Goal: Information Seeking & Learning: Learn about a topic

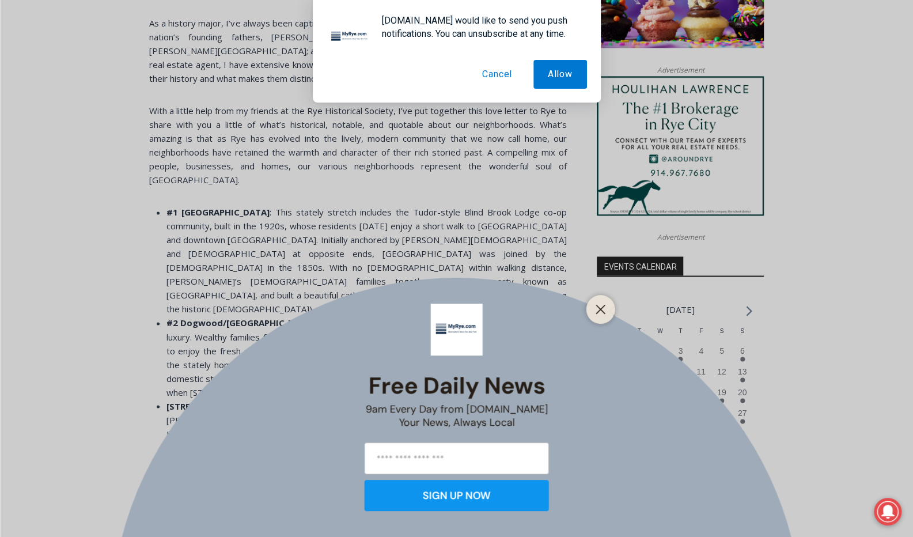
click at [499, 78] on button "Cancel" at bounding box center [497, 74] width 59 height 29
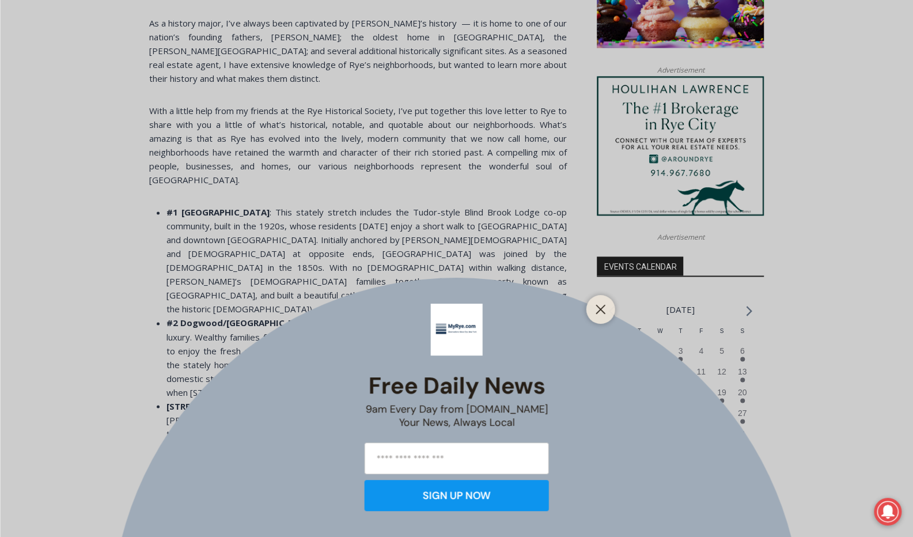
click at [482, 203] on div "Free Daily News 9am Every Day from [DOMAIN_NAME] Your News, Always Local SIGN U…" at bounding box center [456, 268] width 913 height 537
click at [597, 314] on icon "Close" at bounding box center [600, 309] width 10 height 10
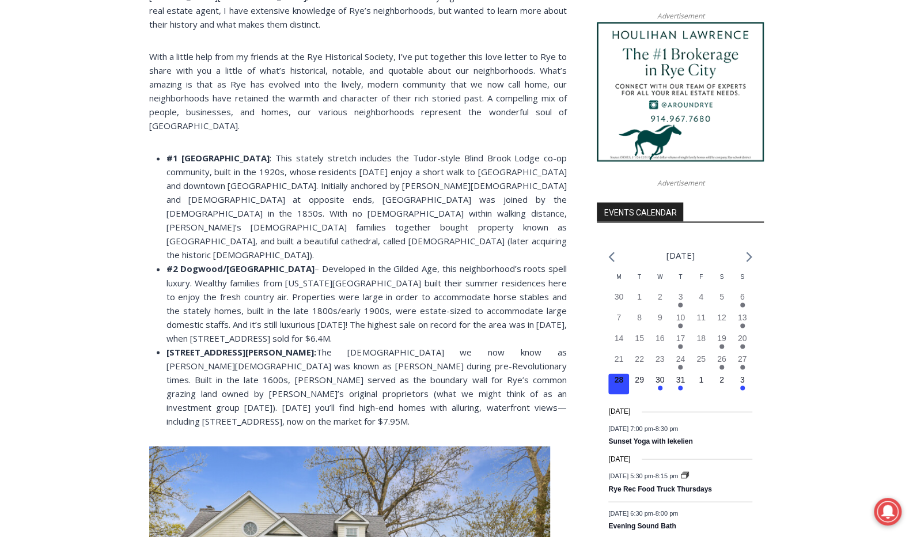
scroll to position [1087, 0]
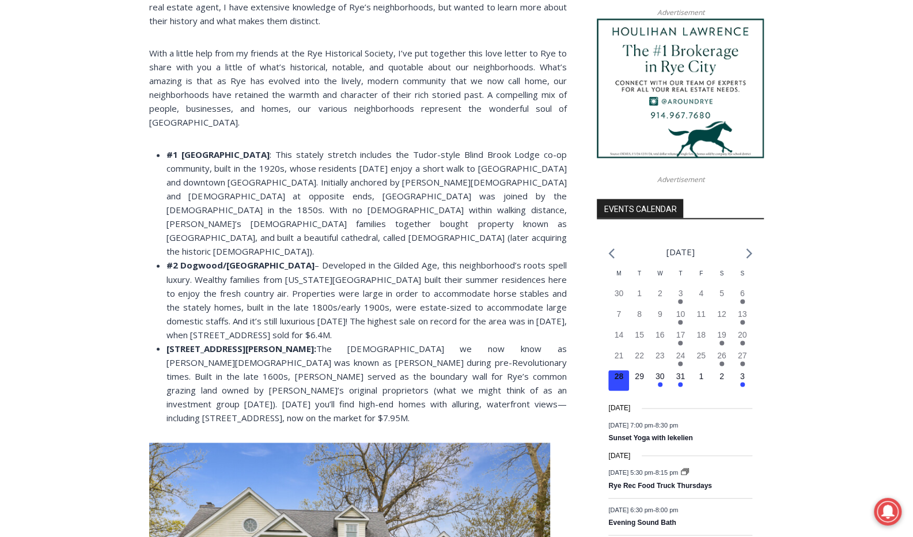
click at [497, 258] on li "#2 Dogwood/[GEOGRAPHIC_DATA] – Developed in the Gilded Age, this neighborhood’s…" at bounding box center [366, 299] width 400 height 83
drag, startPoint x: 497, startPoint y: 248, endPoint x: 549, endPoint y: 256, distance: 52.9
click at [549, 258] on li "#2 Dogwood/[GEOGRAPHIC_DATA] – Developed in the Gilded Age, this neighborhood’s…" at bounding box center [366, 299] width 400 height 83
copy li "[STREET_ADDRESS]"
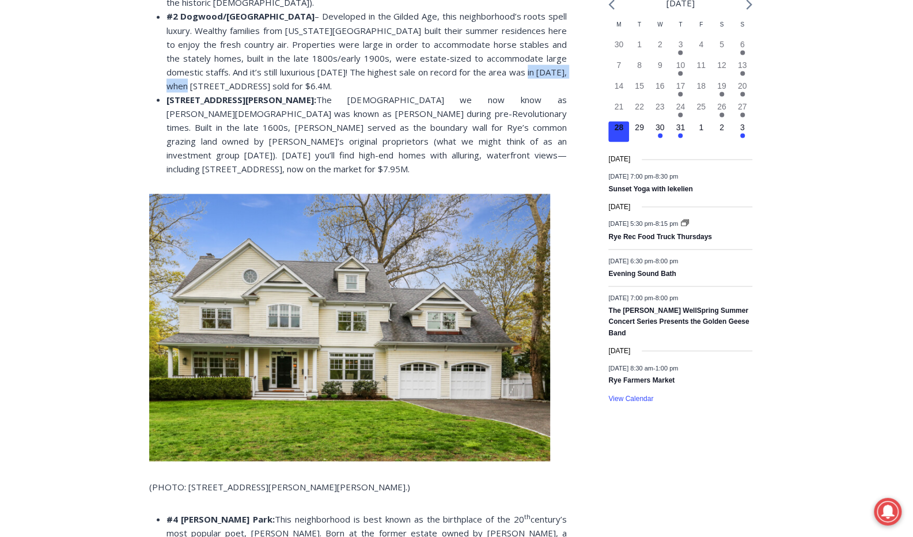
scroll to position [1260, 0]
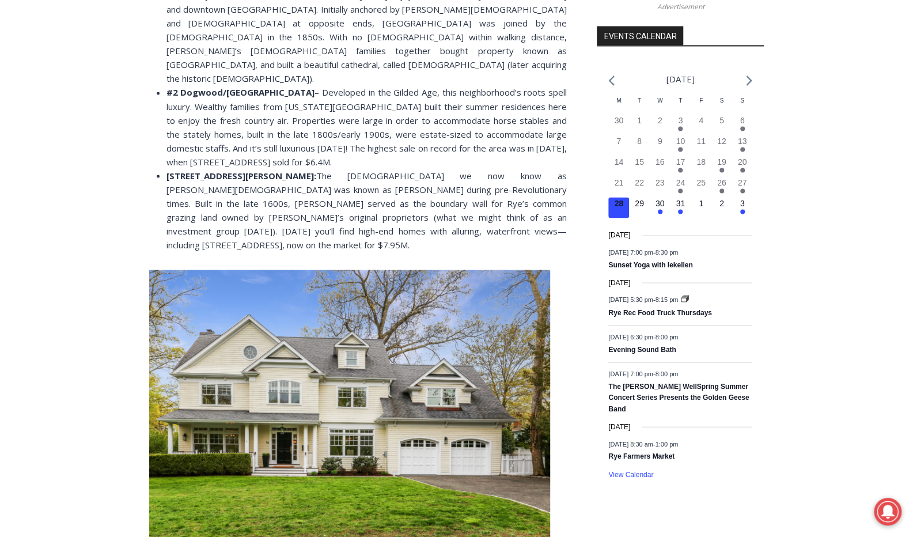
click at [474, 168] on li "[STREET_ADDRESS][PERSON_NAME]: The [DEMOGRAPHIC_DATA] we now know as [PERSON_NA…" at bounding box center [366, 209] width 400 height 83
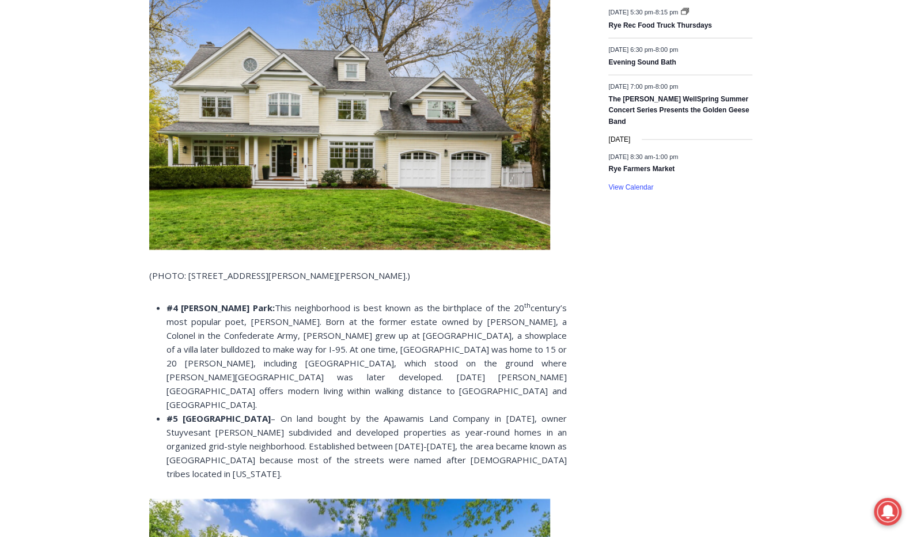
scroll to position [1548, 0]
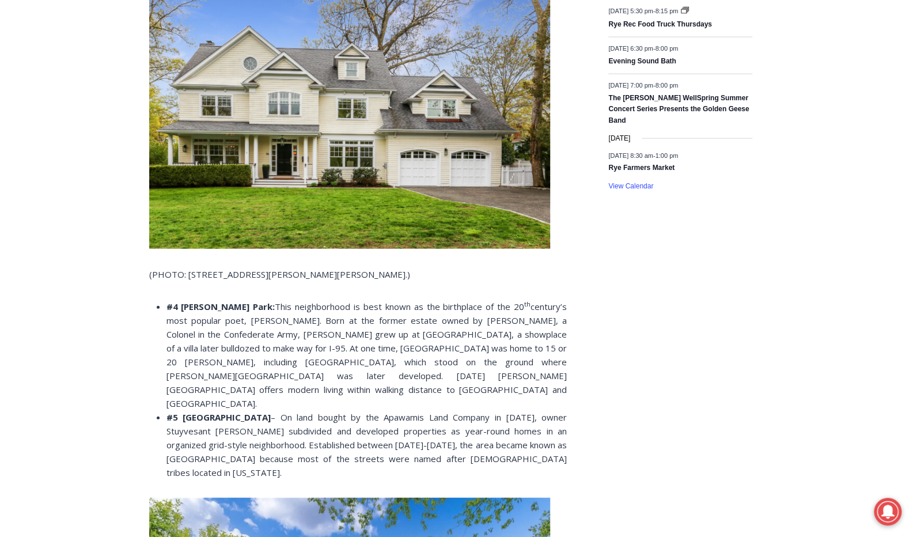
click at [188, 301] on strong "#4 [PERSON_NAME] Park:" at bounding box center [220, 307] width 109 height 12
drag, startPoint x: 188, startPoint y: 223, endPoint x: 203, endPoint y: 225, distance: 15.1
click at [203, 301] on strong "#4 [PERSON_NAME] Park:" at bounding box center [220, 307] width 109 height 12
copy strong "[PERSON_NAME][GEOGRAPHIC_DATA]"
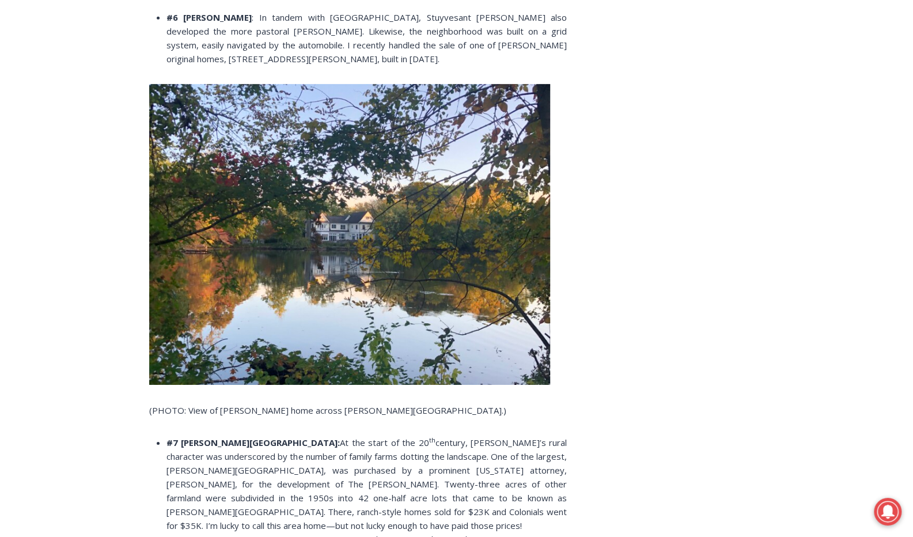
scroll to position [2354, 0]
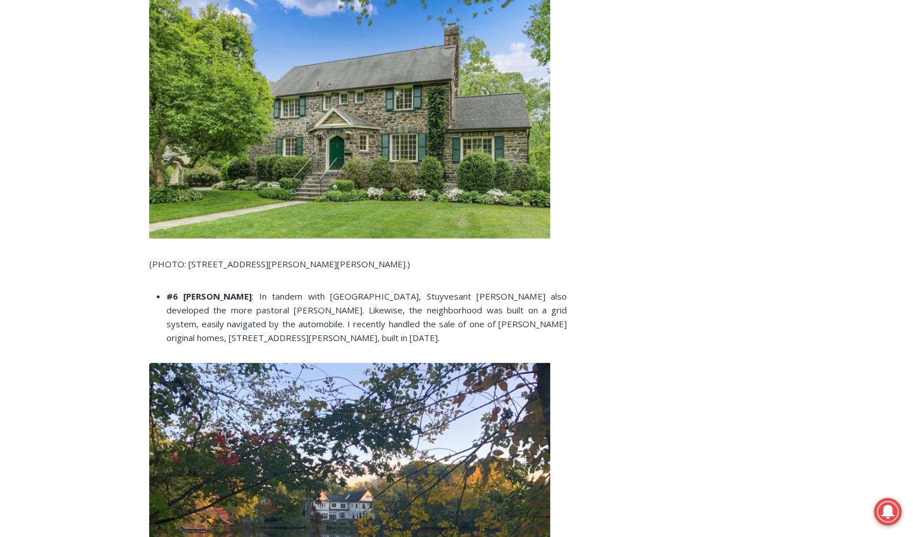
scroll to position [2066, 0]
